Goal: Use online tool/utility: Use online tool/utility

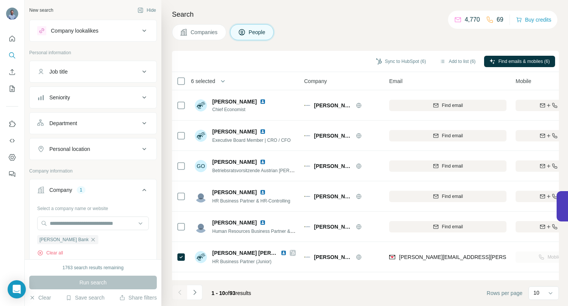
scroll to position [118, 129]
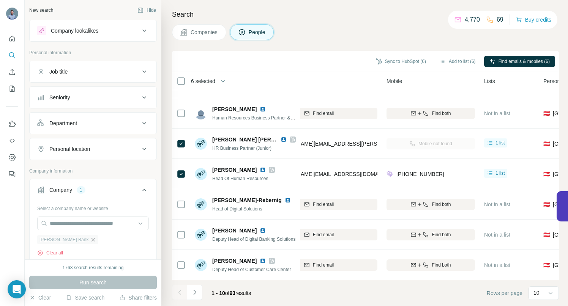
click at [90, 238] on icon "button" at bounding box center [93, 240] width 6 height 6
click at [70, 225] on input "text" at bounding box center [93, 224] width 112 height 14
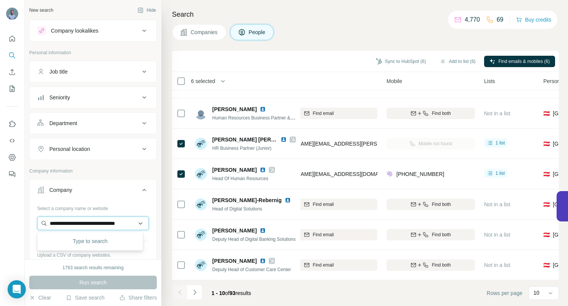
scroll to position [0, 9]
type input "**********"
click at [77, 245] on p "[DOMAIN_NAME]" at bounding box center [77, 247] width 36 height 7
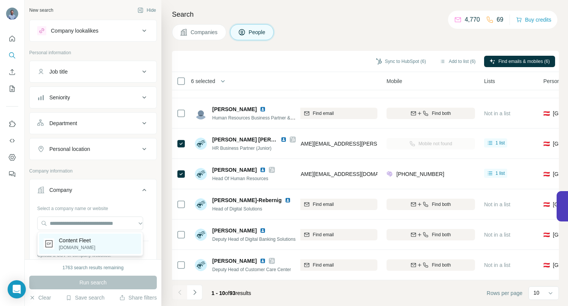
scroll to position [0, 0]
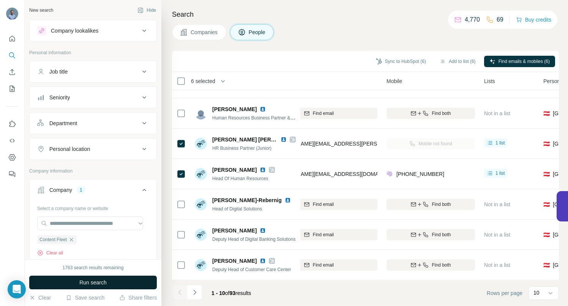
click at [86, 284] on span "Run search" at bounding box center [92, 283] width 27 height 8
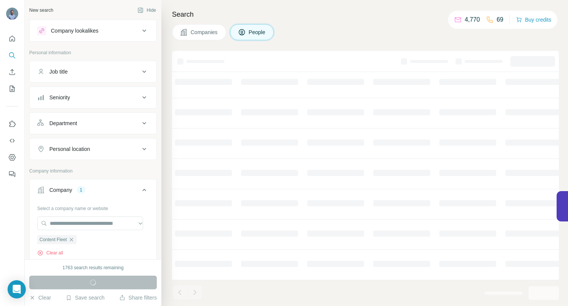
scroll to position [0, 129]
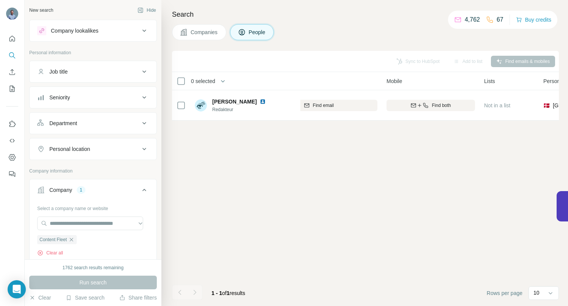
click at [202, 30] on span "Companies" at bounding box center [204, 32] width 28 height 8
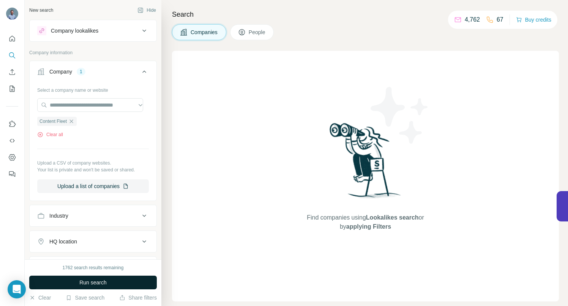
click at [96, 283] on span "Run search" at bounding box center [92, 283] width 27 height 8
